Goal: Task Accomplishment & Management: Manage account settings

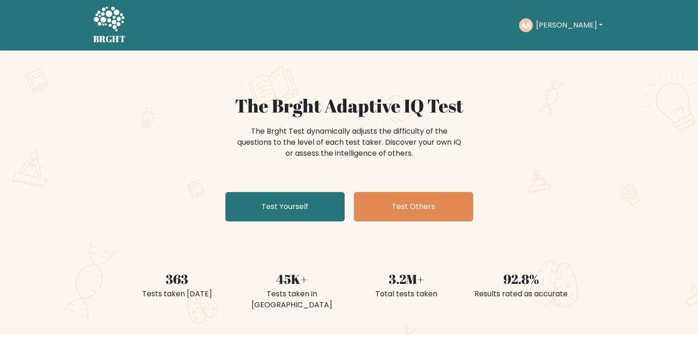
click at [547, 24] on button "Ahmed" at bounding box center [569, 25] width 72 height 12
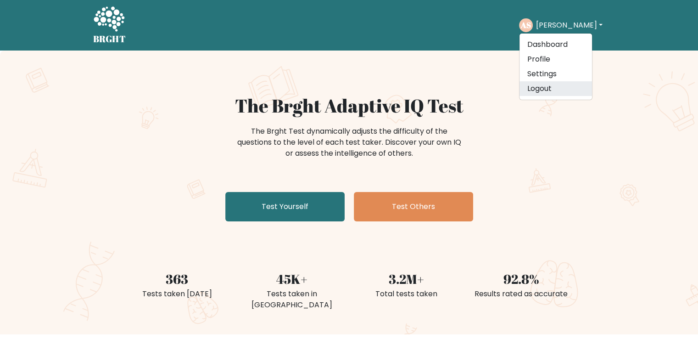
click at [562, 82] on link "Logout" at bounding box center [556, 88] width 73 height 15
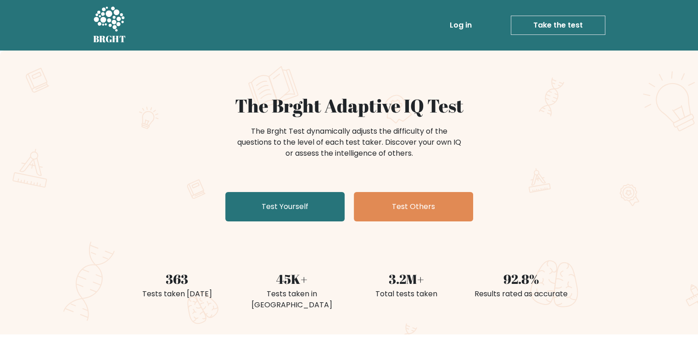
click at [465, 30] on link "Log in" at bounding box center [460, 25] width 29 height 18
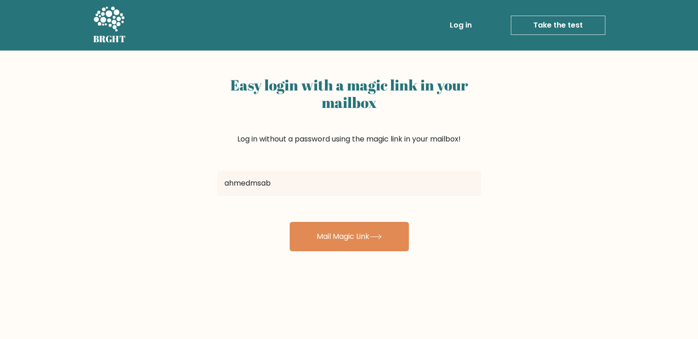
type input "ahmedmsabour@gmail.com"
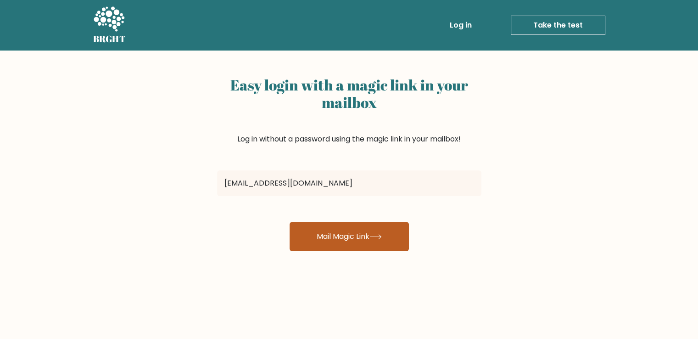
click at [358, 236] on button "Mail Magic Link" at bounding box center [349, 236] width 119 height 29
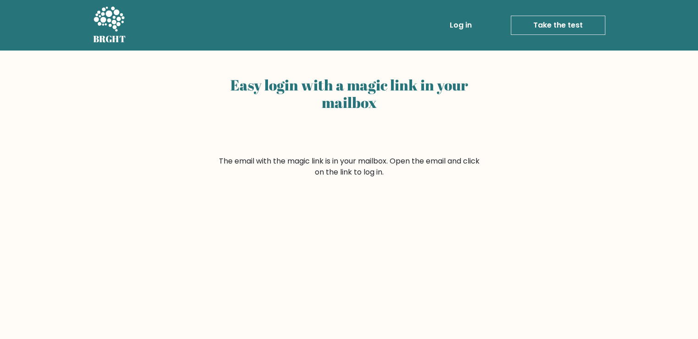
click at [437, 102] on h2 "Easy login with a magic link in your mailbox" at bounding box center [349, 93] width 264 height 35
